Goal: Information Seeking & Learning: Learn about a topic

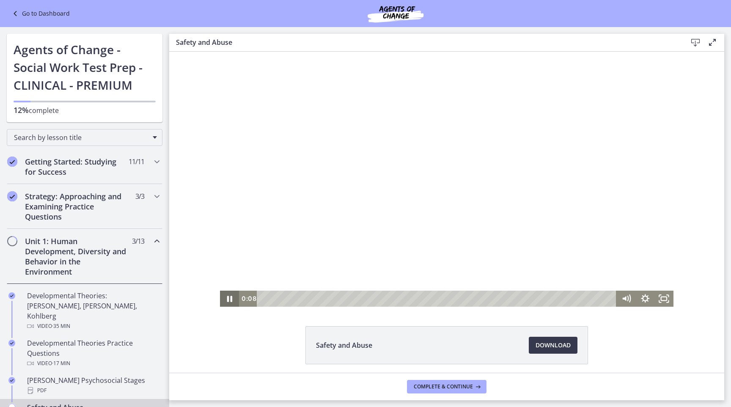
click at [228, 302] on icon "Pause" at bounding box center [229, 298] width 19 height 16
click at [255, 298] on div "0:00" at bounding box center [428, 298] width 378 height 16
click at [233, 297] on icon "Play Video" at bounding box center [230, 298] width 23 height 19
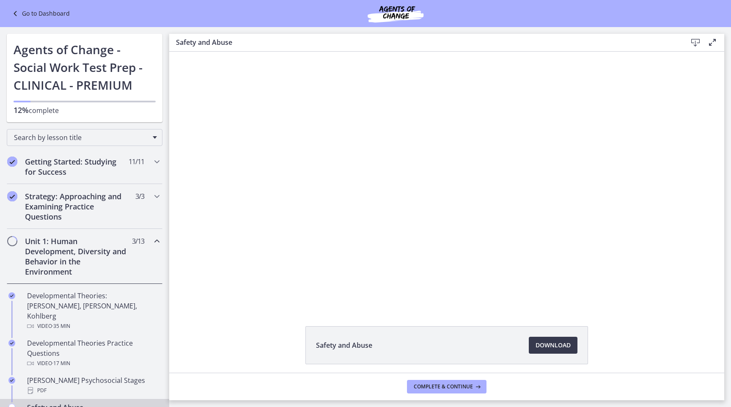
click at [188, 157] on div "Click for sound @keyframes VOLUME_SMALL_WAVE_FLASH { 0% { opacity: 0; } 33% { o…" at bounding box center [446, 179] width 555 height 255
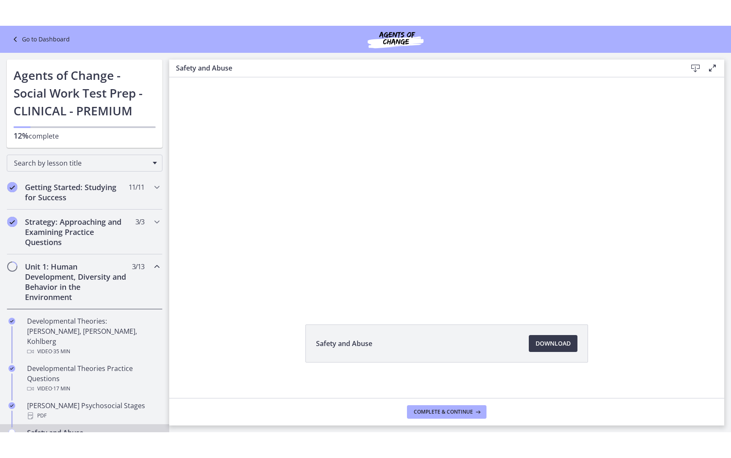
scroll to position [32, 0]
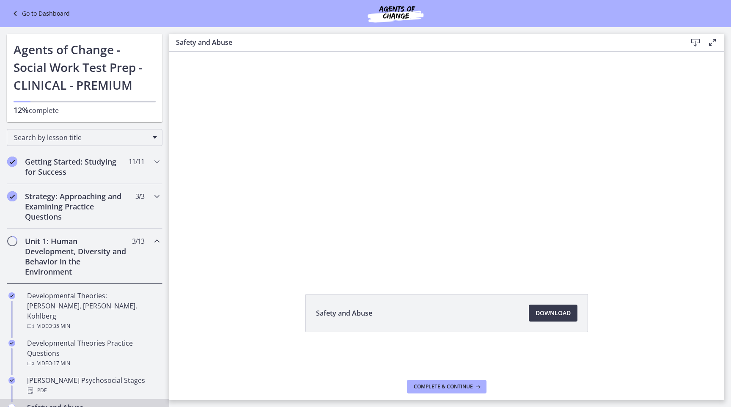
click at [191, 146] on div "Click for sound @keyframes VOLUME_SMALL_WAVE_FLASH { 0% { opacity: 0; } 33% { o…" at bounding box center [446, 146] width 555 height 255
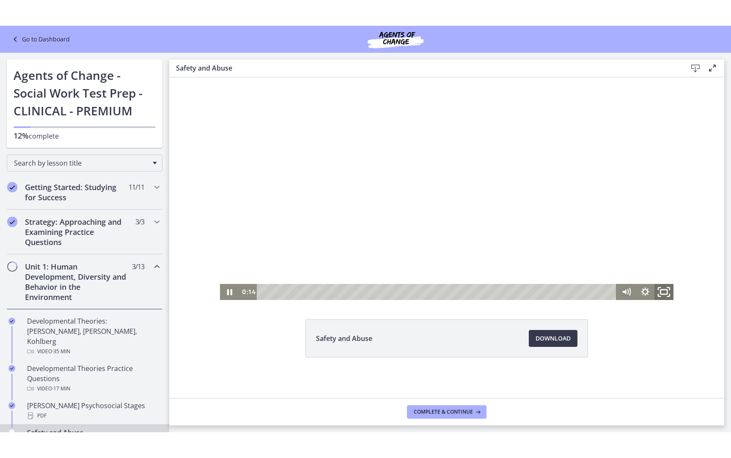
click at [663, 293] on icon "Fullscreen" at bounding box center [663, 291] width 23 height 19
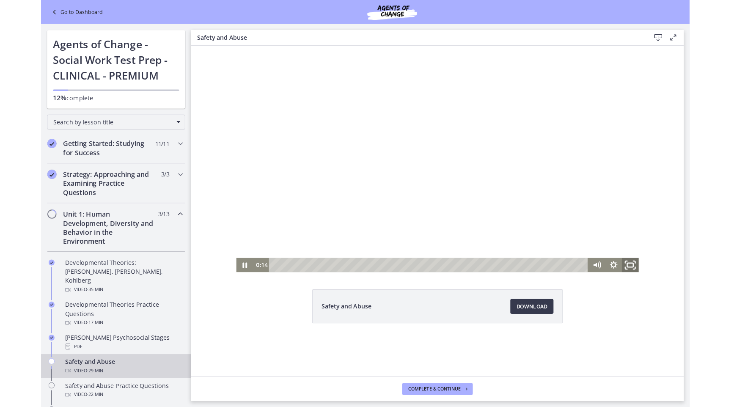
scroll to position [0, 0]
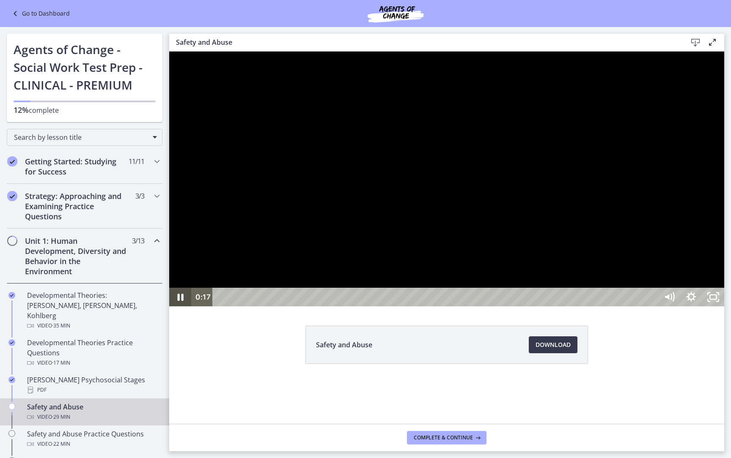
click at [183, 307] on icon "Pause" at bounding box center [180, 297] width 22 height 19
click at [180, 302] on icon "Play Video" at bounding box center [181, 297] width 7 height 9
click at [180, 309] on icon "Pause" at bounding box center [180, 297] width 26 height 22
click at [180, 301] on icon "Play Video" at bounding box center [180, 297] width 5 height 8
click at [180, 309] on icon "Pause" at bounding box center [180, 297] width 26 height 22
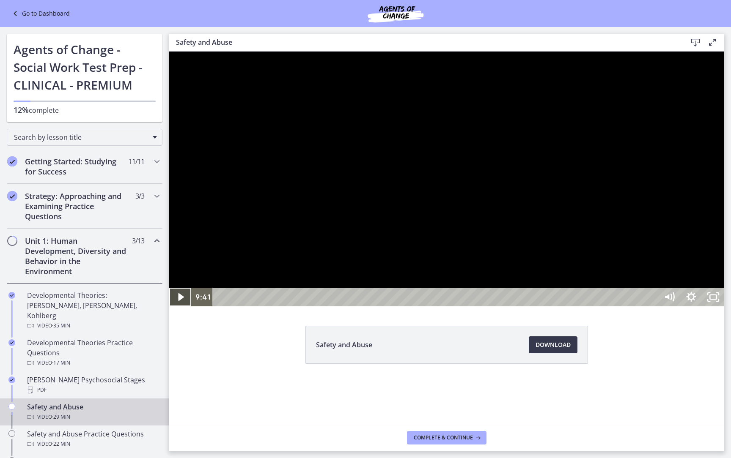
click at [180, 301] on icon "Play Video" at bounding box center [180, 297] width 5 height 8
click at [180, 309] on icon "Pause" at bounding box center [180, 297] width 26 height 22
click at [180, 301] on icon "Play Video" at bounding box center [180, 297] width 5 height 8
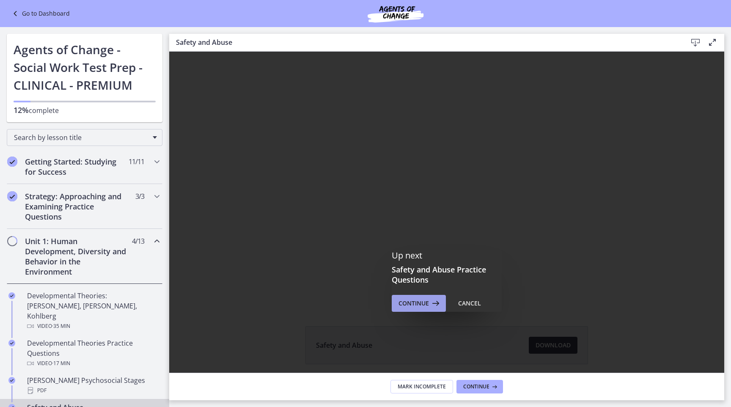
click at [425, 307] on span "Continue" at bounding box center [413, 303] width 30 height 10
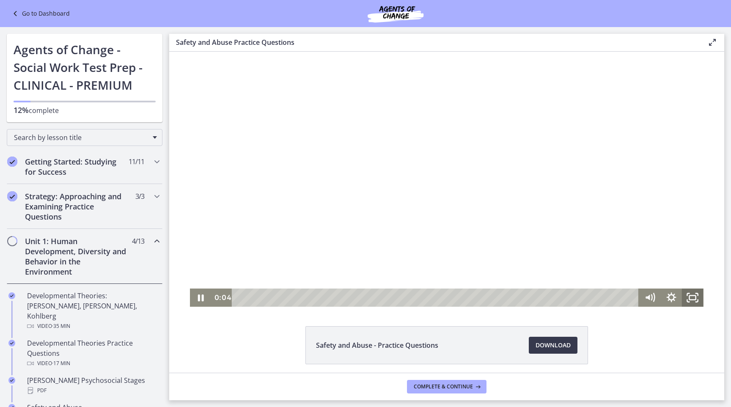
click at [687, 300] on icon "Fullscreen" at bounding box center [693, 297] width 22 height 18
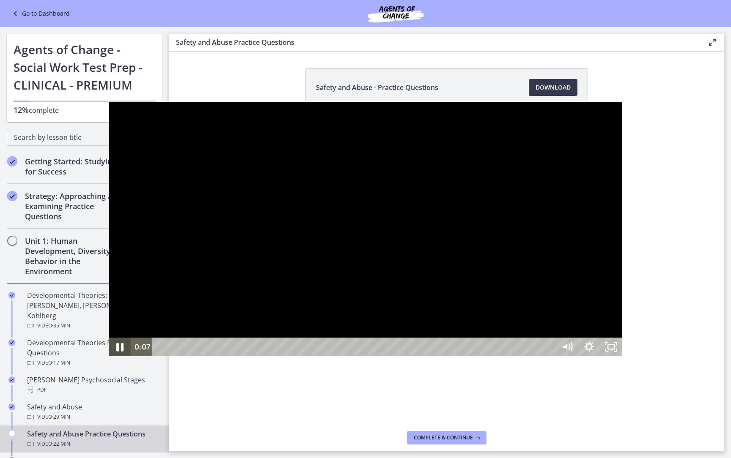
click at [107, 359] on icon "Pause" at bounding box center [120, 347] width 26 height 22
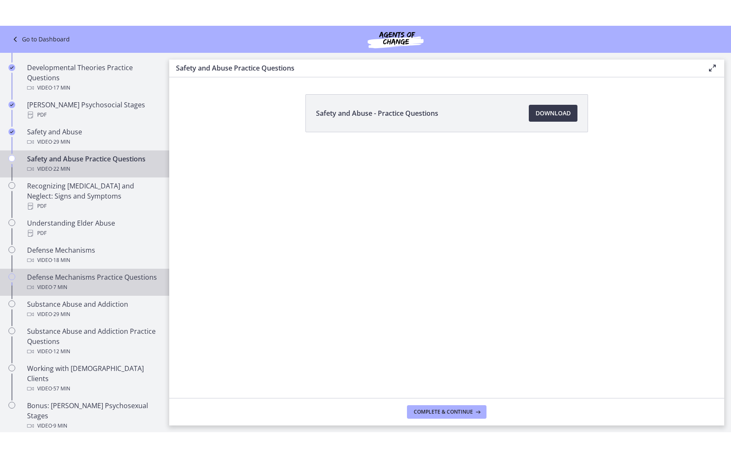
scroll to position [297, 0]
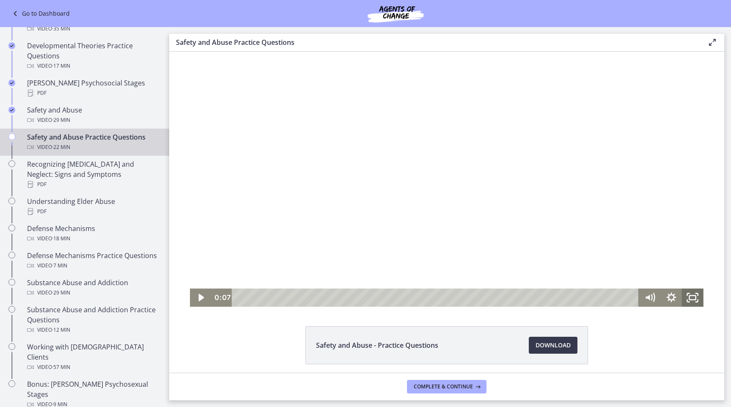
click at [695, 296] on rect "Fullscreen" at bounding box center [692, 297] width 6 height 4
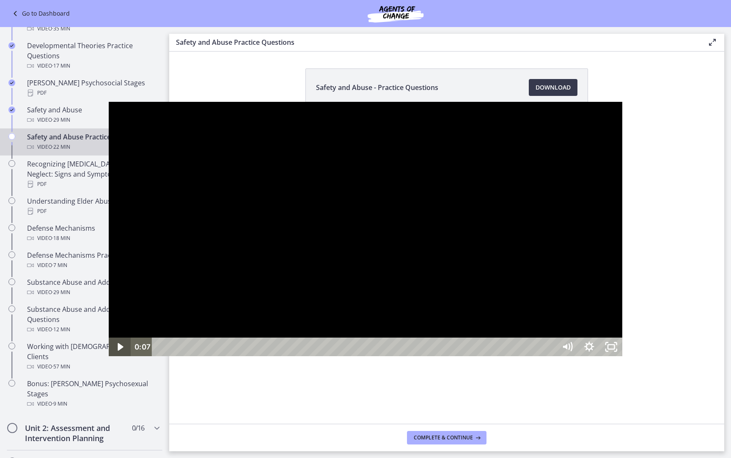
click at [110, 356] on icon "Play Video" at bounding box center [121, 347] width 22 height 19
click at [109, 356] on icon "Pause" at bounding box center [120, 347] width 22 height 19
click at [110, 356] on icon "Play Video" at bounding box center [121, 347] width 22 height 19
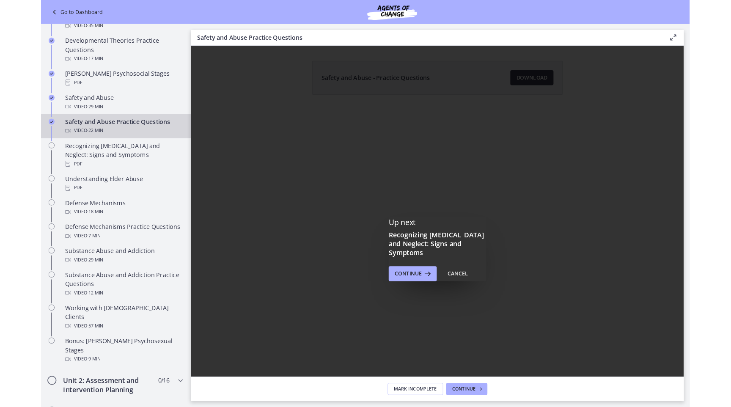
scroll to position [0, 0]
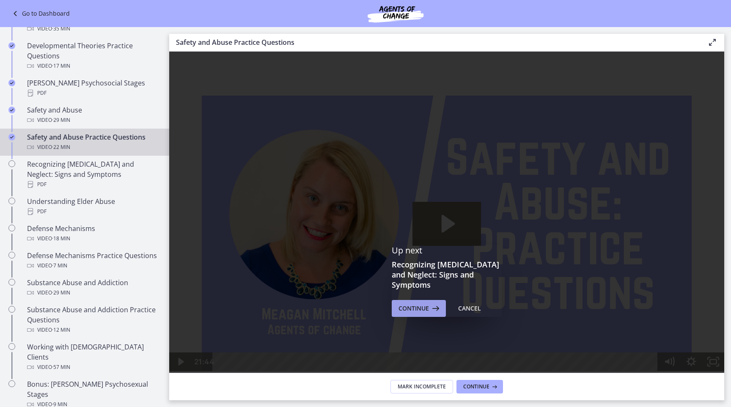
click at [416, 303] on span "Continue" at bounding box center [413, 308] width 30 height 10
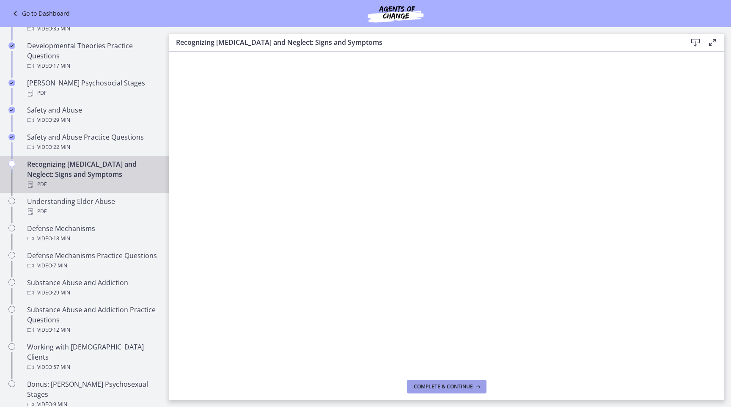
click at [440, 389] on span "Complete & continue" at bounding box center [442, 386] width 59 height 7
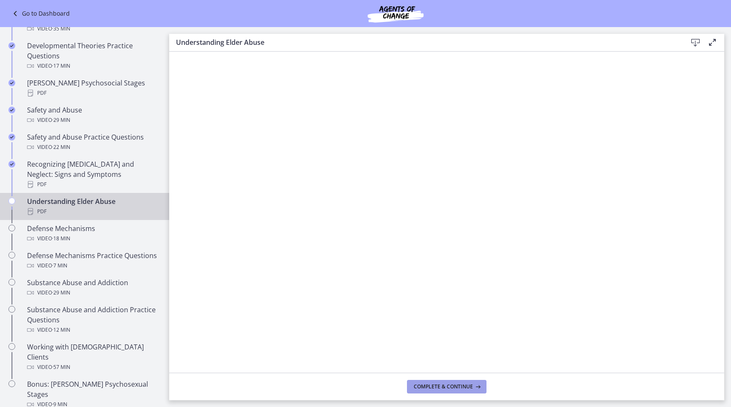
click at [429, 388] on span "Complete & continue" at bounding box center [442, 386] width 59 height 7
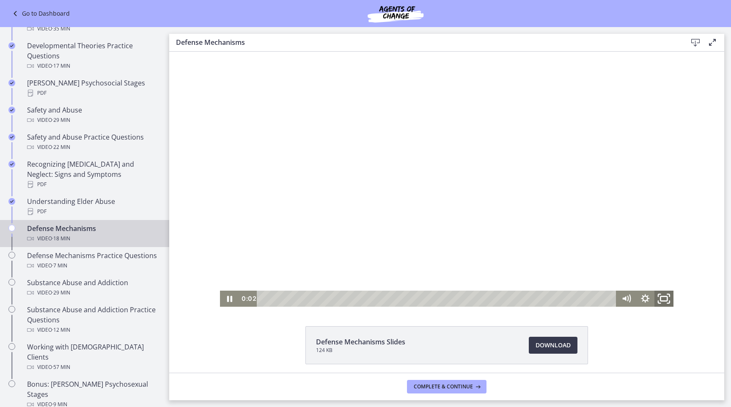
click at [662, 301] on rect "Fullscreen" at bounding box center [663, 298] width 7 height 5
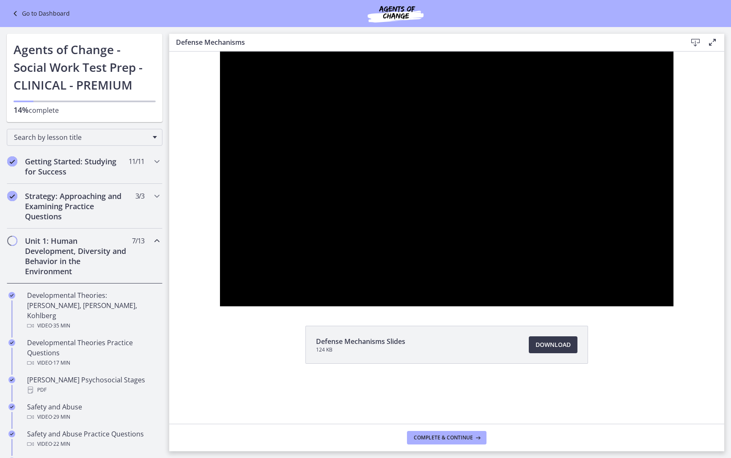
scroll to position [297, 0]
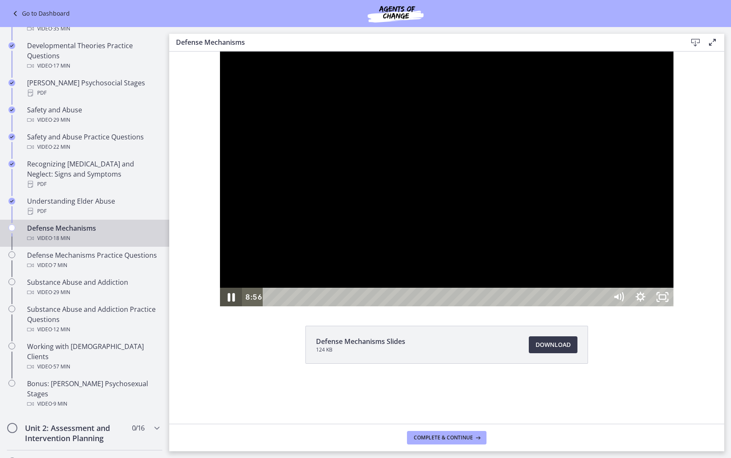
click at [227, 302] on icon "Pause" at bounding box center [230, 297] width 7 height 8
click at [229, 302] on icon "Play Video" at bounding box center [232, 297] width 7 height 9
click at [227, 302] on icon "Pause" at bounding box center [230, 297] width 7 height 8
